Goal: Information Seeking & Learning: Learn about a topic

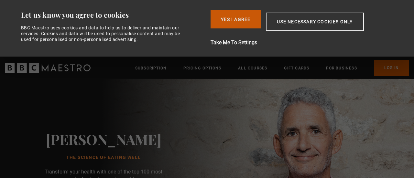
click at [239, 13] on button "Yes I Agree" at bounding box center [235, 19] width 50 height 18
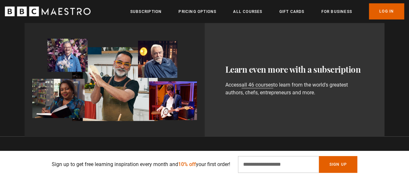
scroll to position [378, 0]
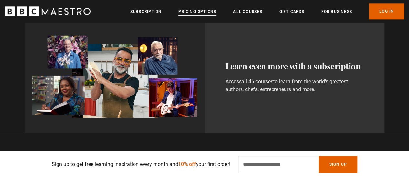
click at [196, 11] on link "Pricing Options" at bounding box center [197, 11] width 38 height 6
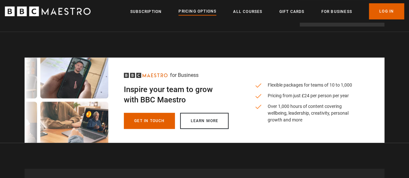
scroll to position [210, 0]
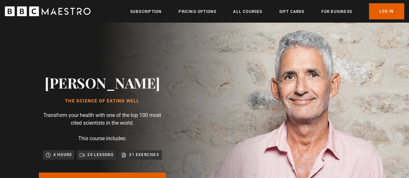
scroll to position [0, 986]
click at [255, 8] on link "All Courses" at bounding box center [247, 11] width 29 height 6
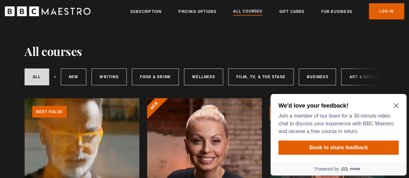
scroll to position [5, 0]
click at [393, 103] on h2 "We'd love your feedback!" at bounding box center [337, 106] width 118 height 8
click at [397, 105] on icon "Close Maze Prompt" at bounding box center [395, 105] width 5 height 5
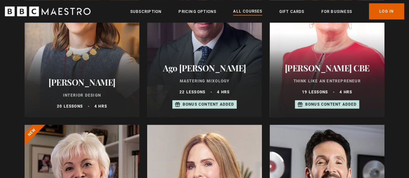
scroll to position [304, 0]
